Goal: Transaction & Acquisition: Purchase product/service

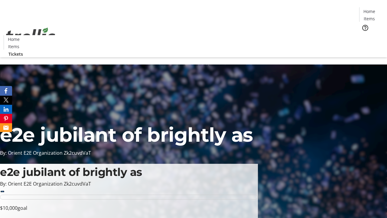
click at [364, 35] on span "Tickets" at bounding box center [371, 38] width 15 height 6
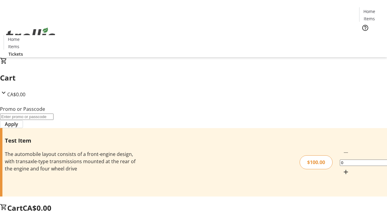
click at [343, 168] on mat-icon "Increment by one" at bounding box center [346, 171] width 7 height 7
type input "1"
type input "FLAT"
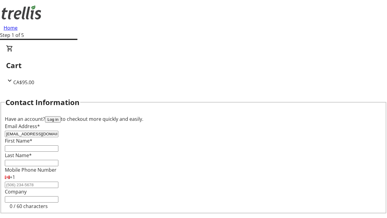
type input "[EMAIL_ADDRESS][DOMAIN_NAME]"
type input "Joanny"
type input "[PERSON_NAME]"
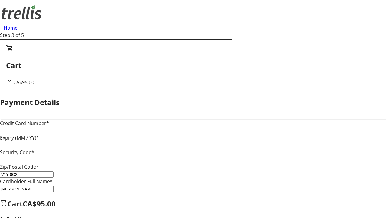
type input "V1Y 0C2"
